Goal: Task Accomplishment & Management: Manage account settings

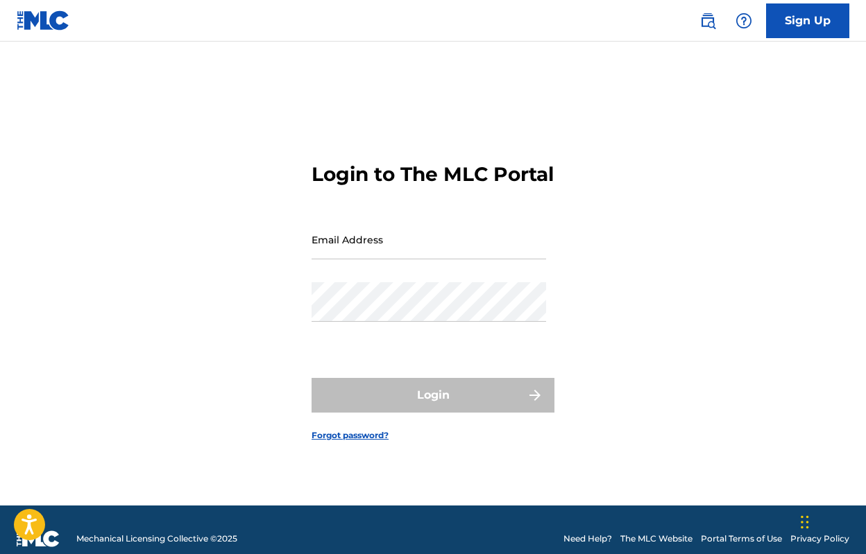
drag, startPoint x: 370, startPoint y: 268, endPoint x: 368, endPoint y: 259, distance: 9.8
click at [370, 259] on input "Email Address" at bounding box center [428, 240] width 234 height 40
type input "[PERSON_NAME][EMAIL_ADDRESS][DOMAIN_NAME]"
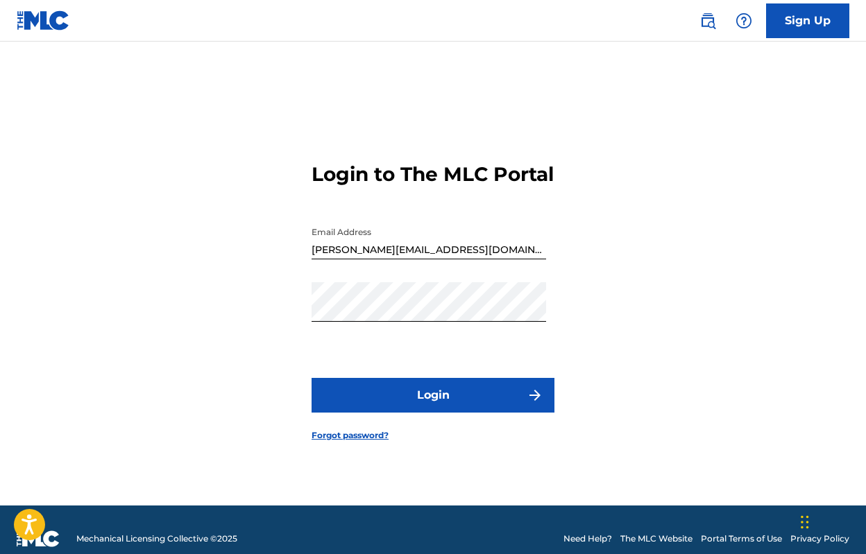
click at [404, 406] on button "Login" at bounding box center [432, 395] width 243 height 35
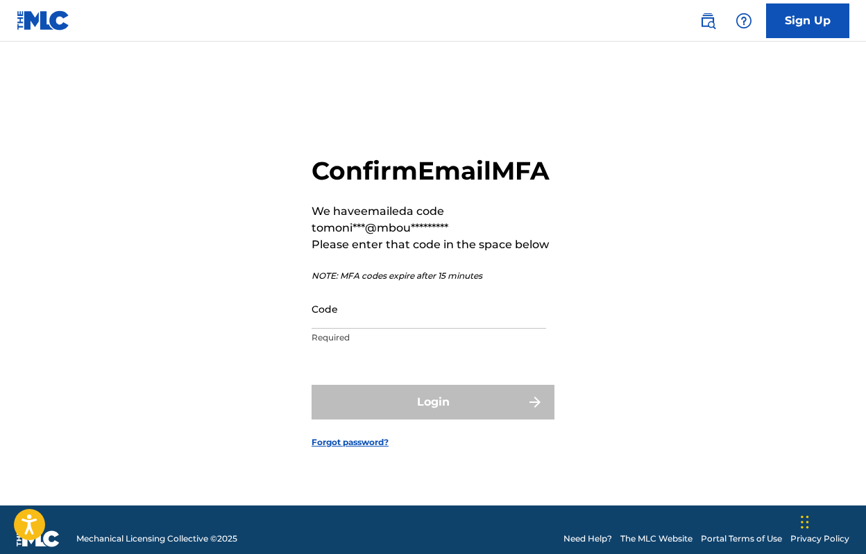
click at [334, 314] on input "Code" at bounding box center [428, 309] width 234 height 40
paste input "616062"
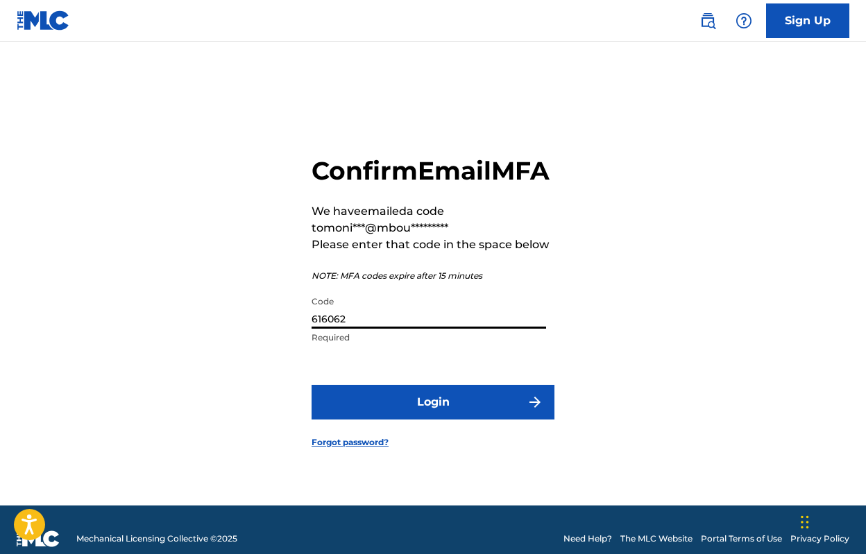
type input "616062"
click at [433, 417] on button "Login" at bounding box center [432, 402] width 243 height 35
